Goal: Task Accomplishment & Management: Complete application form

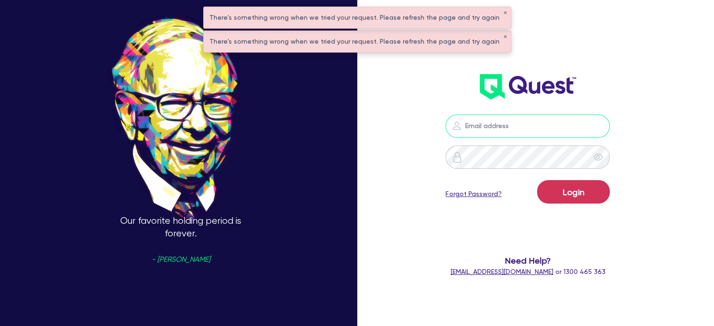
click at [535, 132] on input "email" at bounding box center [527, 126] width 164 height 23
type input "[EMAIL_ADDRESS][PERSON_NAME][DOMAIN_NAME]"
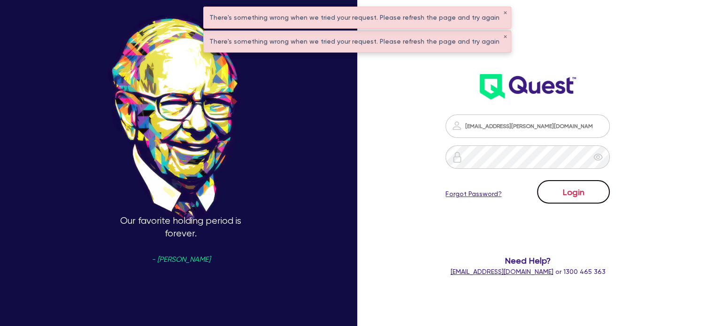
click at [561, 194] on button "Login" at bounding box center [573, 191] width 73 height 23
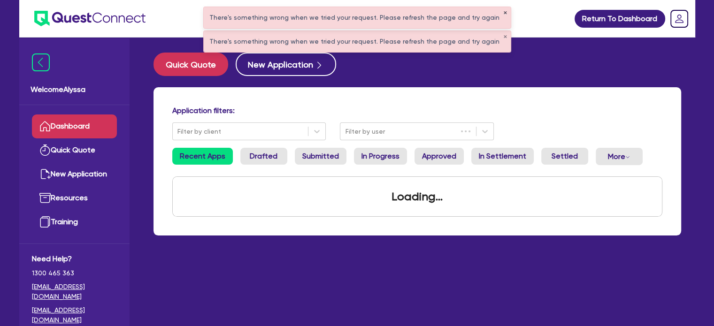
click at [503, 14] on button "✕" at bounding box center [505, 13] width 4 height 5
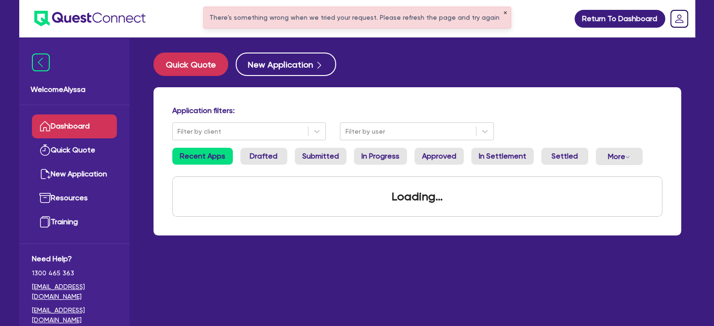
click at [503, 14] on button "✕" at bounding box center [505, 13] width 4 height 5
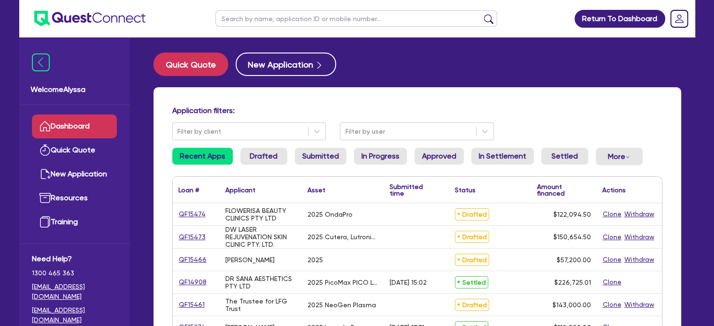
click at [413, 26] on input "text" at bounding box center [356, 18] width 282 height 16
type input "salt"
click at [481, 14] on button "submit" at bounding box center [488, 20] width 15 height 13
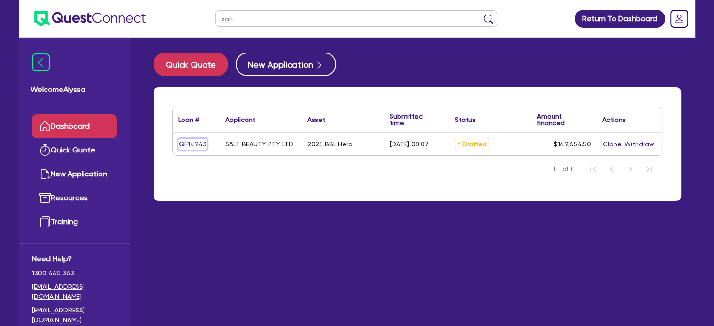
click at [186, 140] on link "QF14943" at bounding box center [192, 144] width 29 height 11
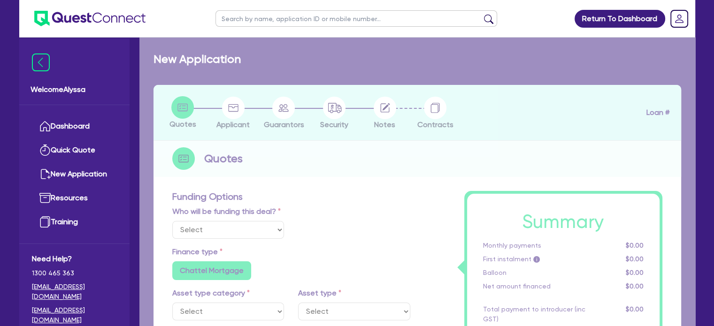
select select "Other"
select select "TERTIARY_ASSETS"
type input "2025"
type input "253,000"
type input "104,000"
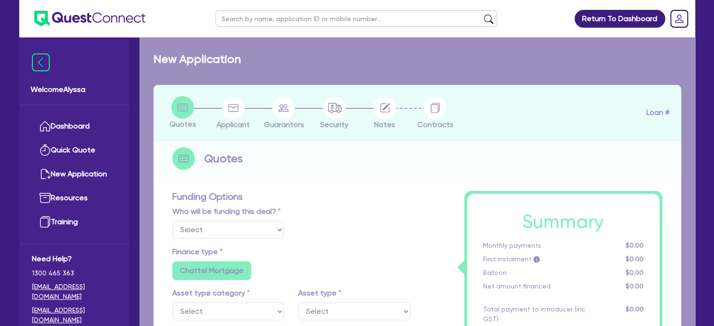
type input "4.5"
type input "6,734.45"
type input "9.15"
radio input "false"
radio input "true"
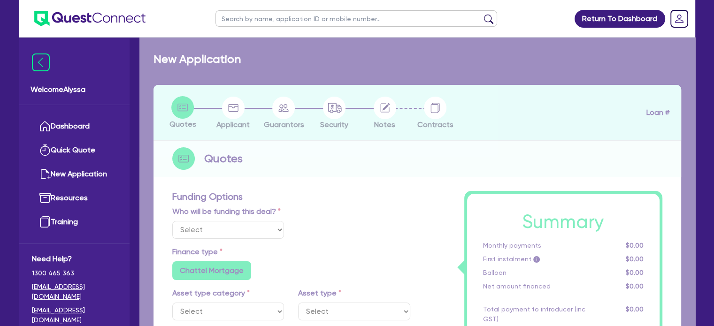
radio input "false"
select select "BEAUTY_EQUIPMENT"
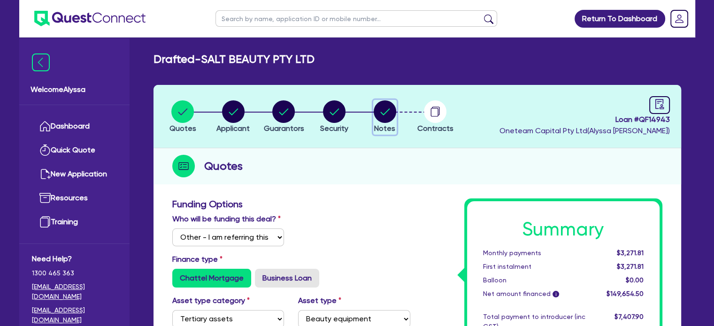
click at [393, 114] on circle "button" at bounding box center [385, 111] width 23 height 23
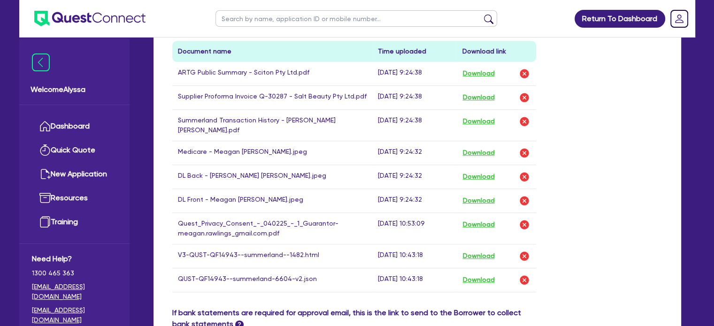
scroll to position [484, 0]
click at [475, 115] on button "Download" at bounding box center [478, 121] width 33 height 12
click at [477, 250] on button "Download" at bounding box center [478, 256] width 33 height 12
click at [265, 19] on input "text" at bounding box center [356, 18] width 282 height 16
type input "c"
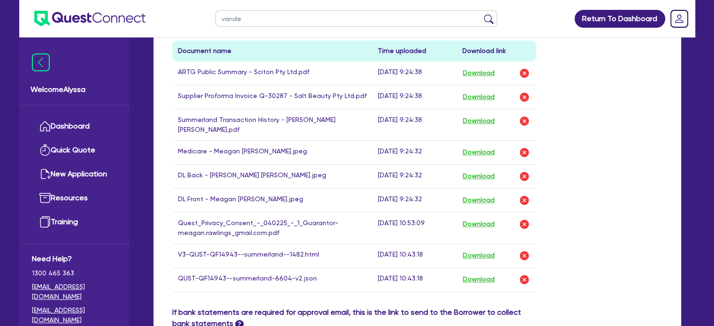
type input "vander"
click button "submit" at bounding box center [488, 20] width 15 height 13
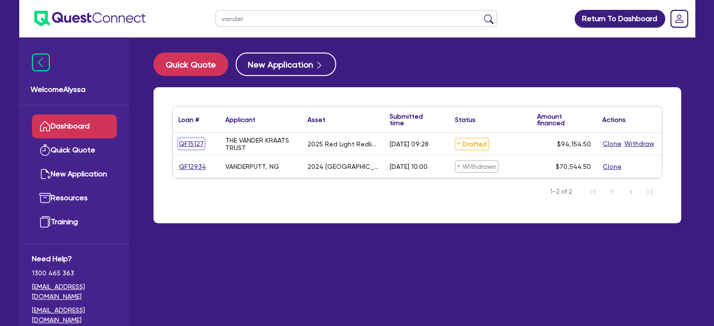
click at [182, 145] on link "QF15127" at bounding box center [191, 143] width 26 height 11
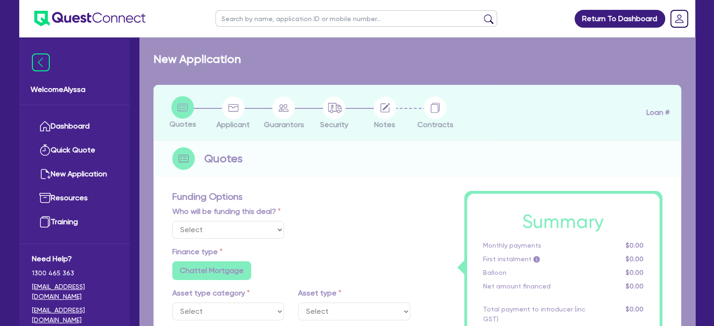
select select "Other"
select select "SECONDARY_ASSETS"
type input "2025"
radio input "true"
type input "93,500"
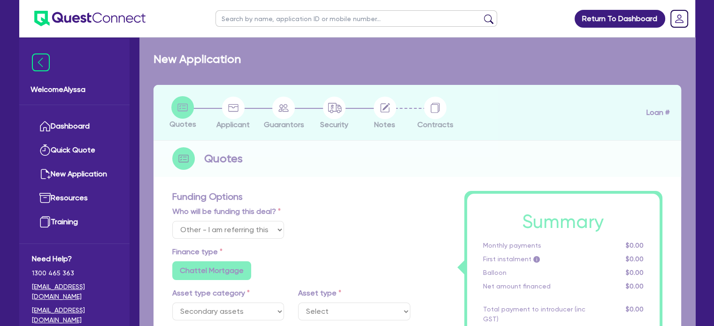
type input "40"
type input "37,400"
type input "3"
type input "2,824.64"
type input "6.45"
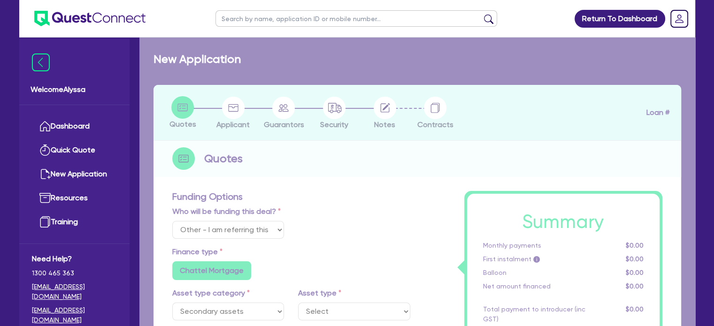
radio input "true"
radio input "false"
select select "MEDICAL_DENTAL_LABORATORY_EQUIPMENT"
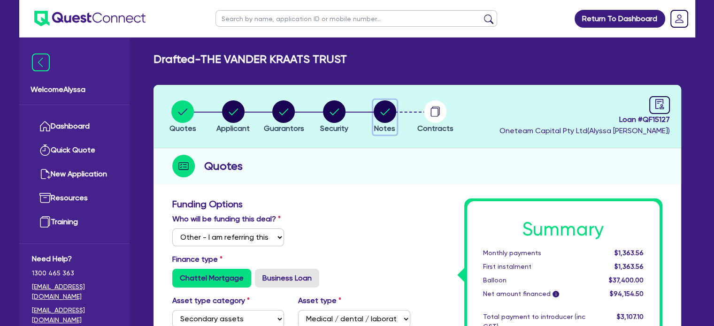
click at [385, 109] on circle "button" at bounding box center [385, 111] width 23 height 23
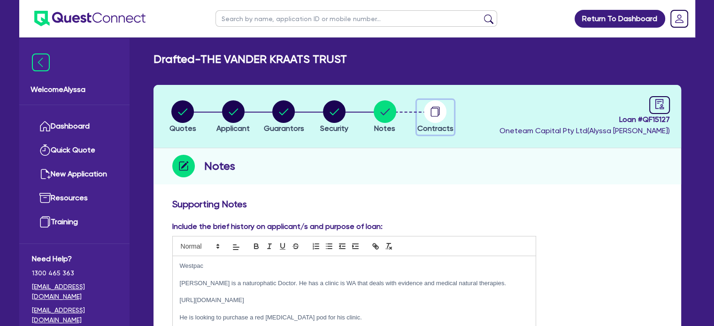
click at [437, 116] on icon "button" at bounding box center [435, 112] width 8 height 9
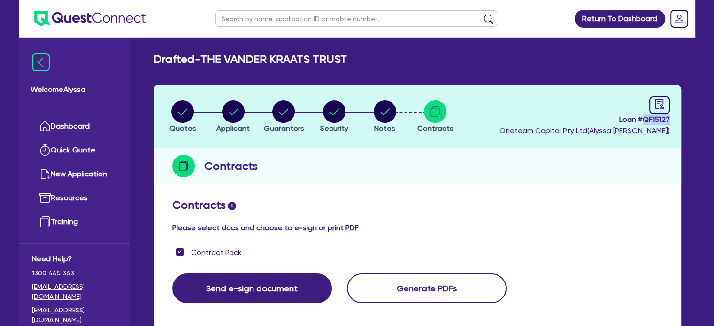
drag, startPoint x: 671, startPoint y: 118, endPoint x: 641, endPoint y: 118, distance: 30.0
click at [641, 118] on header "Quotes Applicant [GEOGRAPHIC_DATA] Security Notes Contracts Loan # QF15127 Onet…" at bounding box center [417, 116] width 528 height 63
copy span "QF15127"
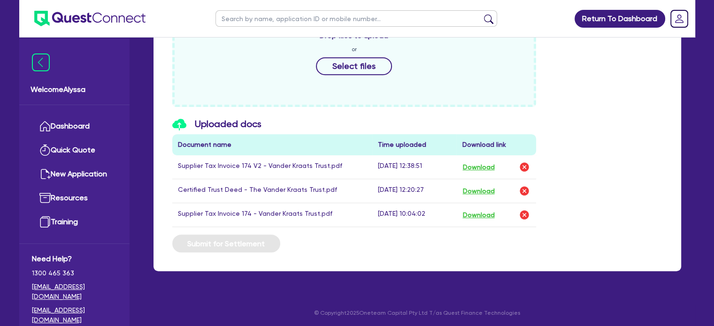
scroll to position [451, 0]
click at [484, 165] on button "Download" at bounding box center [478, 167] width 33 height 12
